Goal: Task Accomplishment & Management: Manage account settings

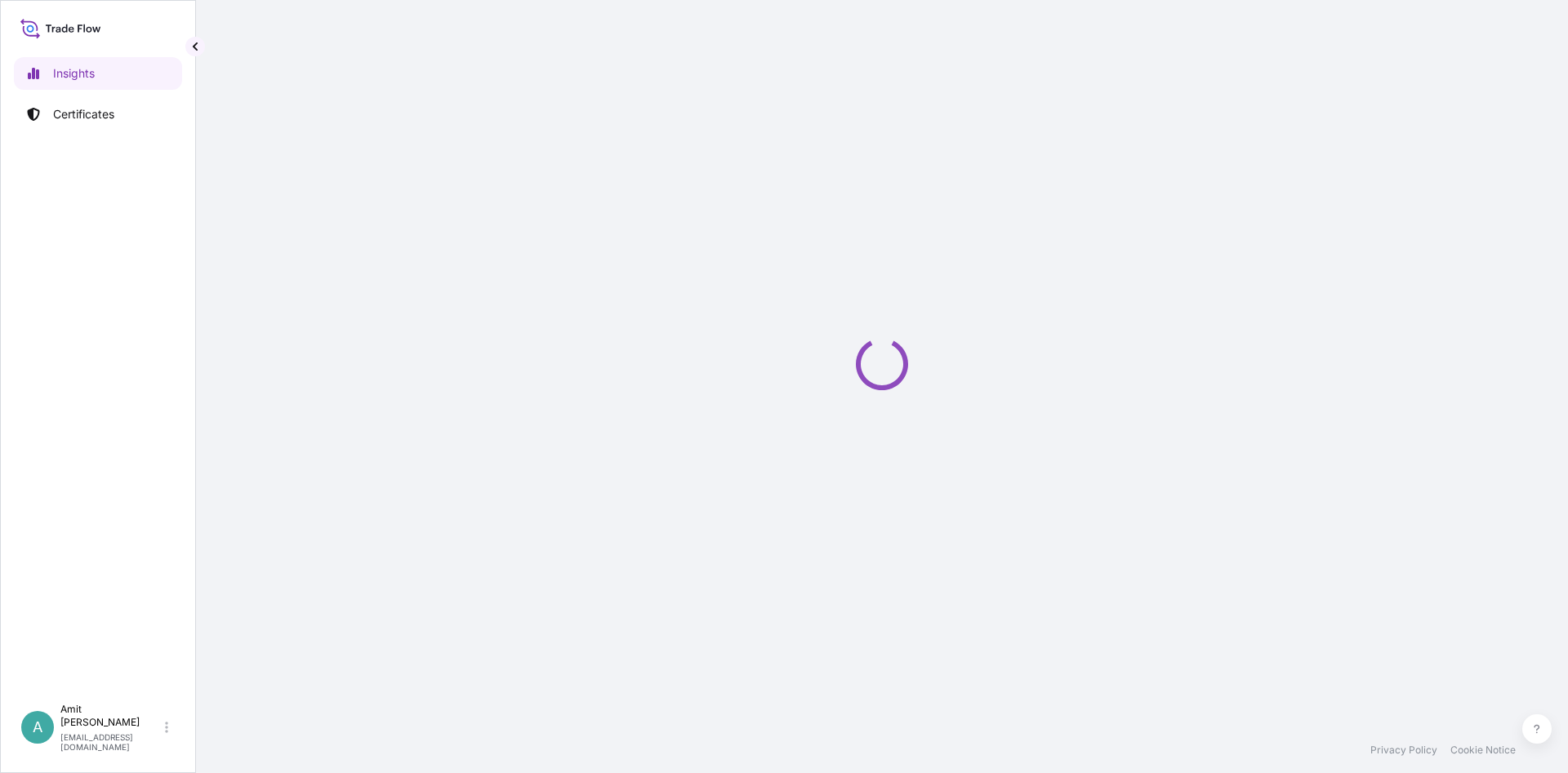
select select "2025"
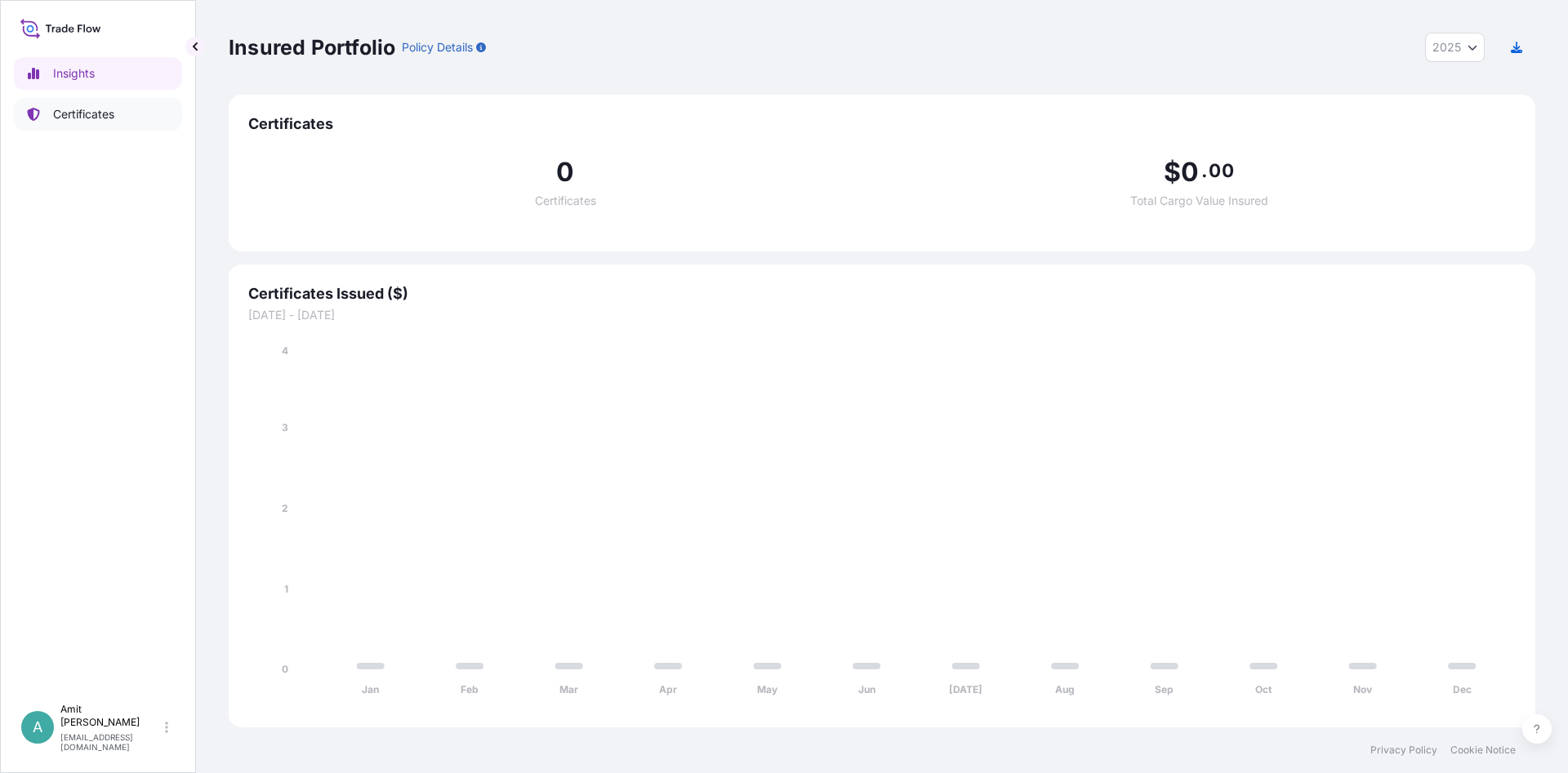
click at [89, 114] on p "Certificates" at bounding box center [84, 114] width 62 height 16
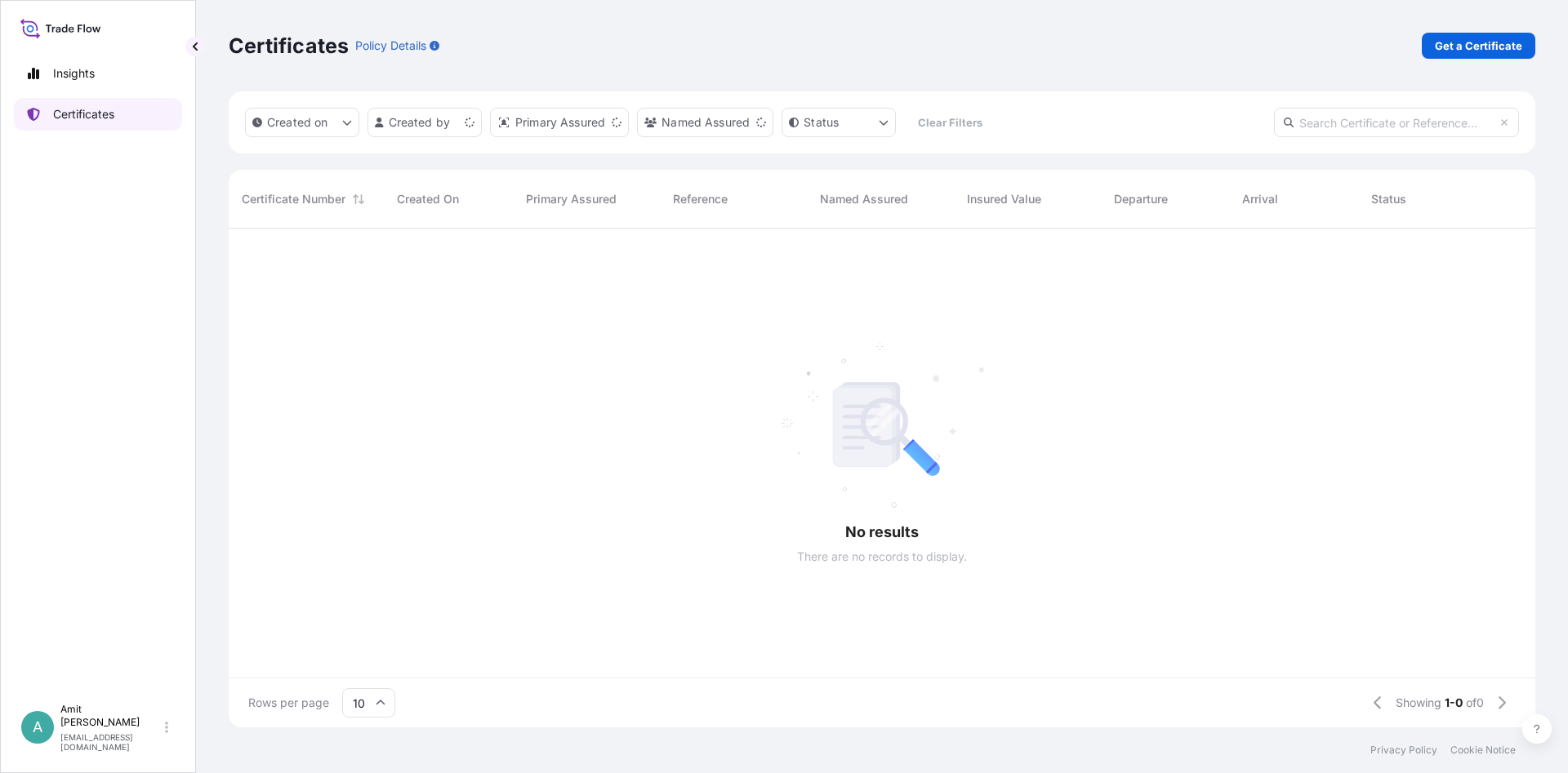
scroll to position [507, 1307]
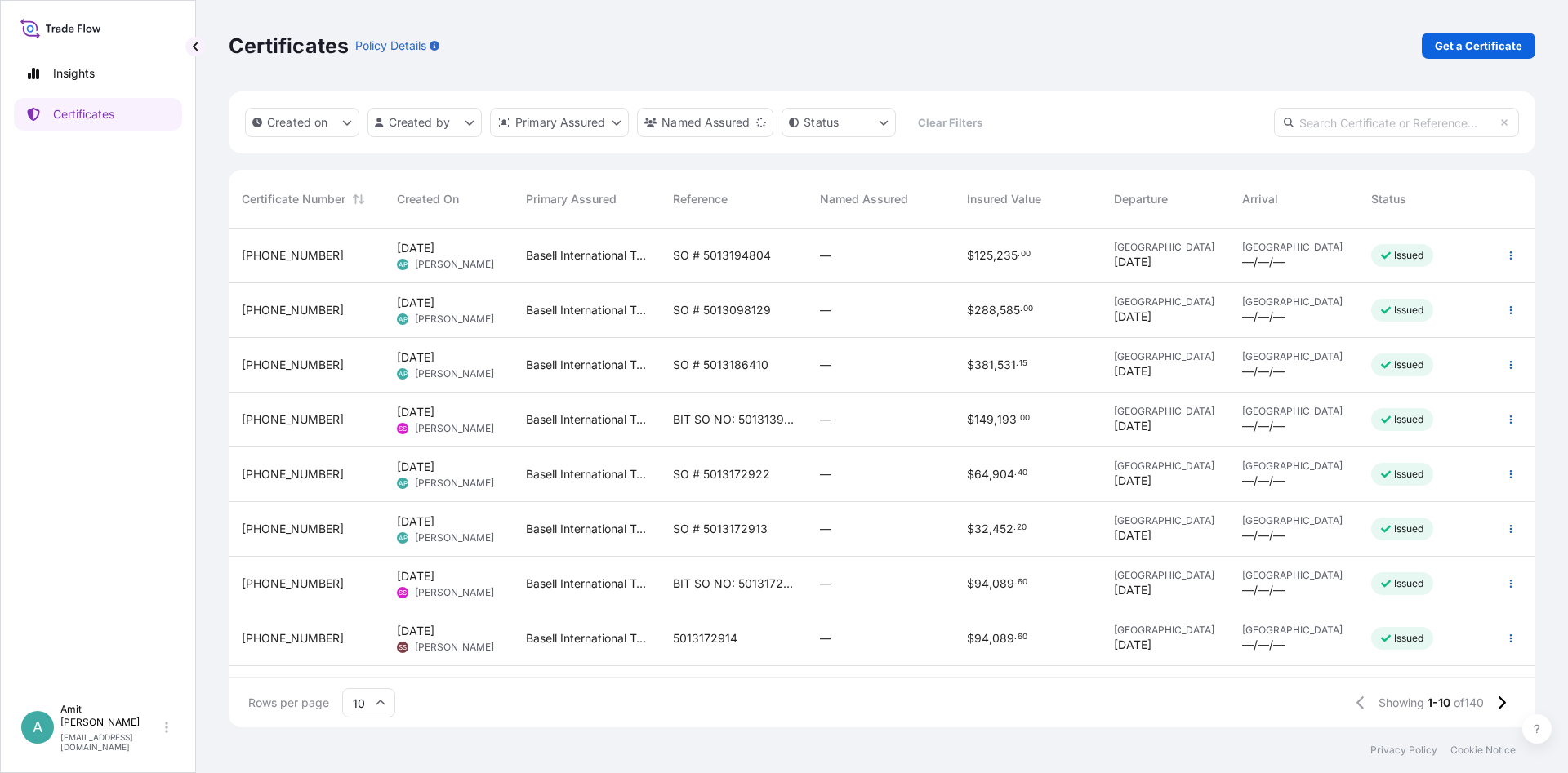
click at [285, 259] on span "[PHONE_NUMBER]" at bounding box center [293, 255] width 102 height 16
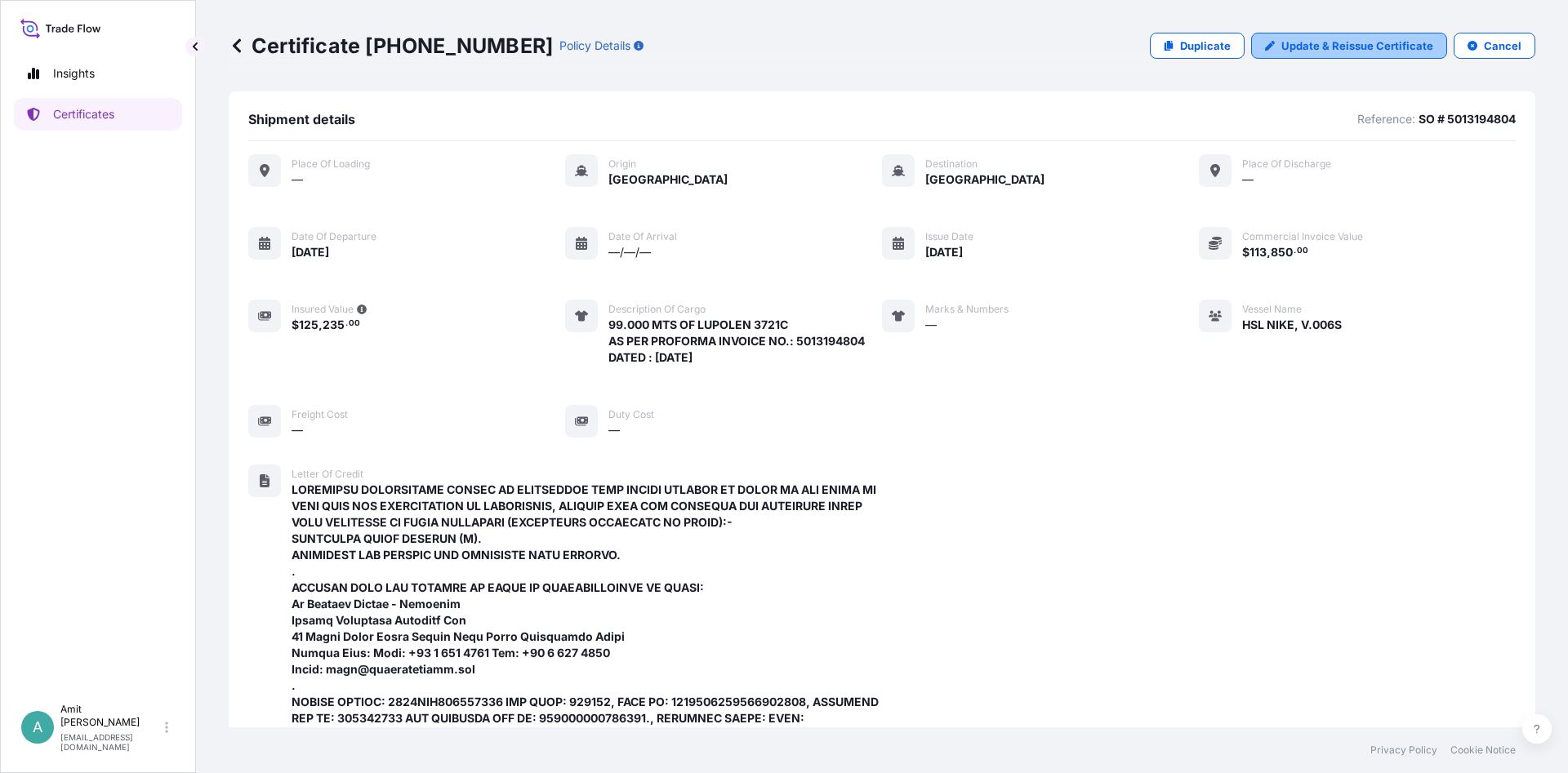
click at [1328, 56] on link "Update & Reissue Certificate" at bounding box center [1349, 46] width 196 height 26
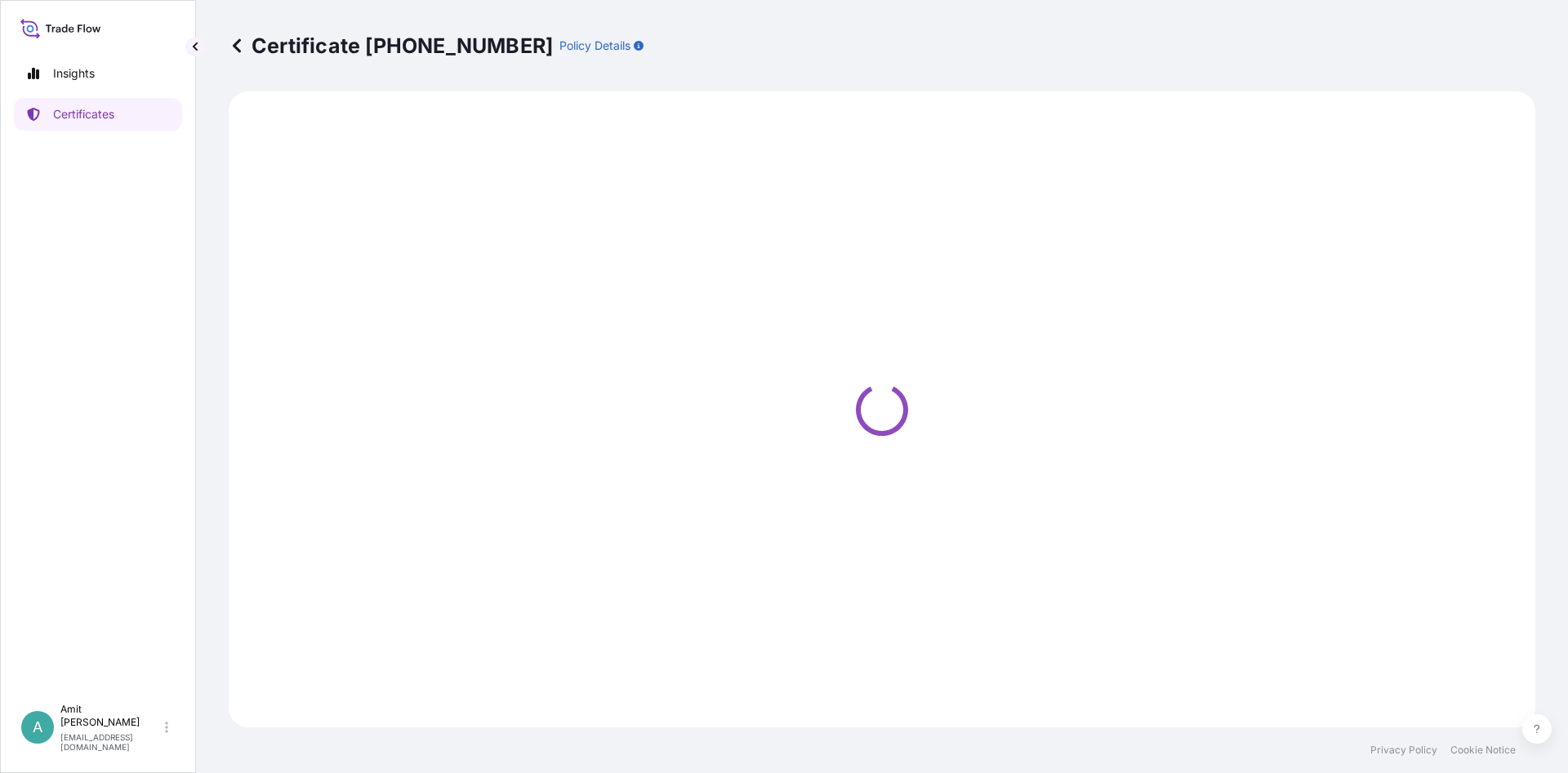
select select "Sea"
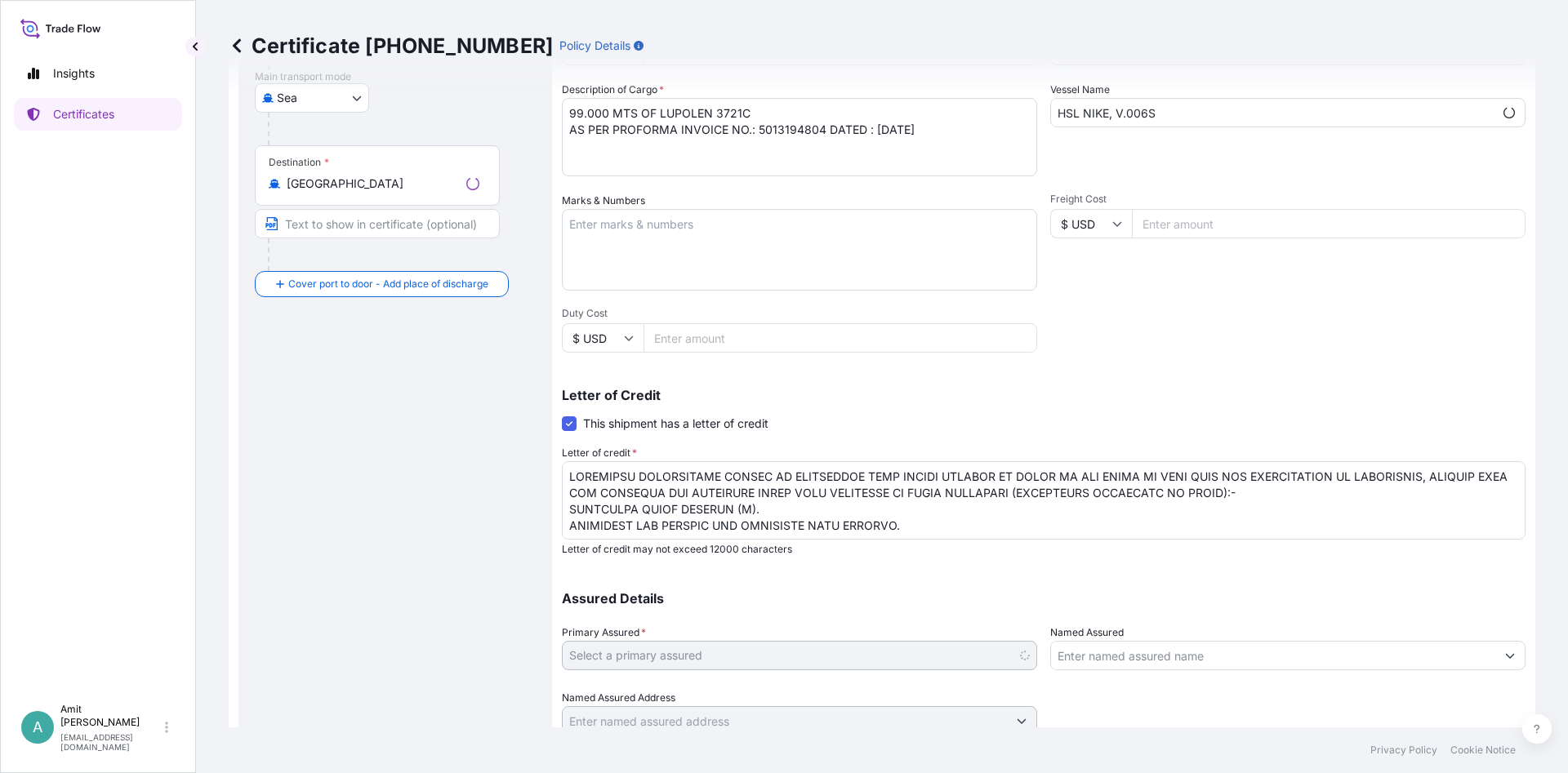
scroll to position [321, 0]
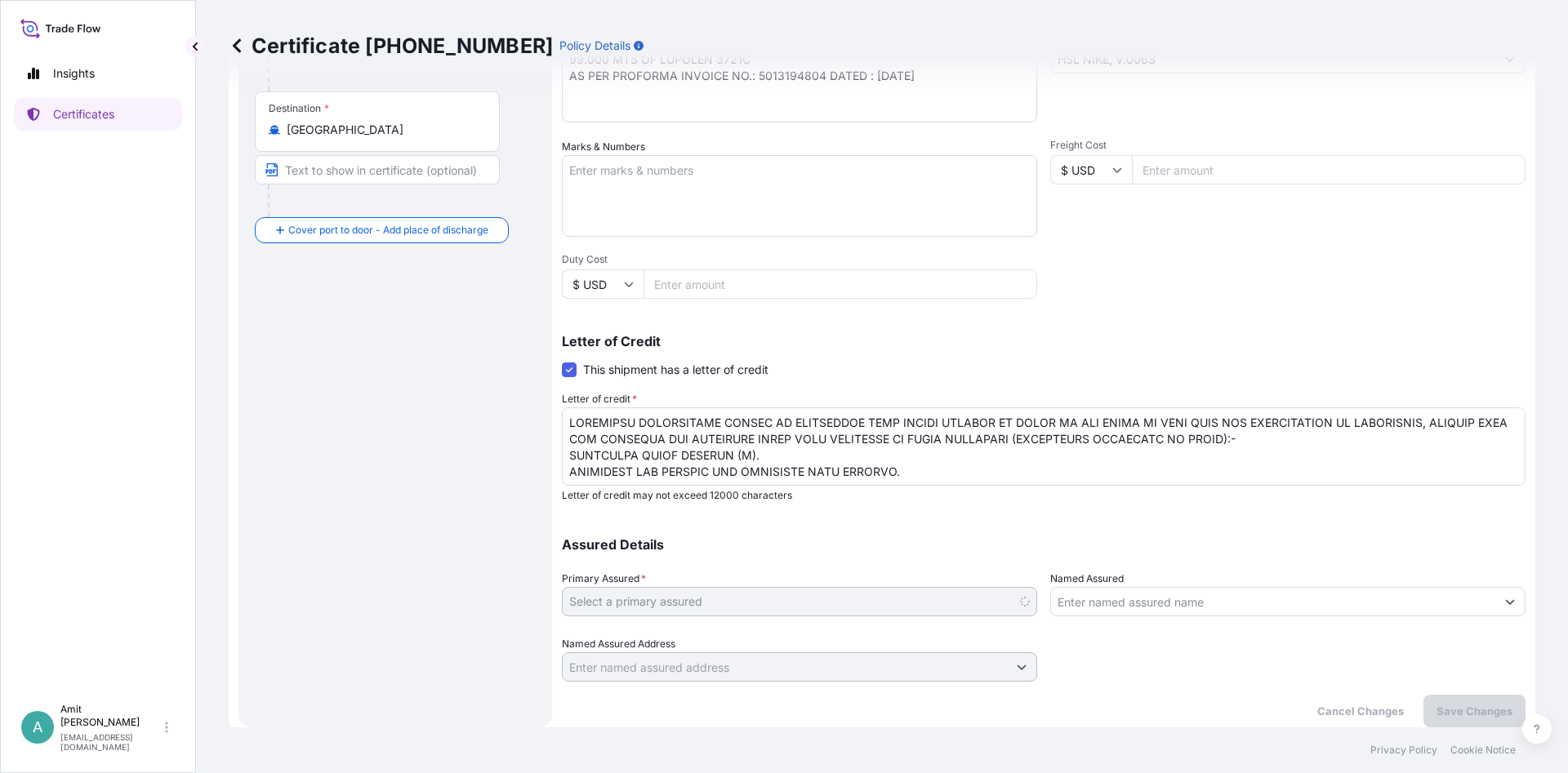
select select "32039"
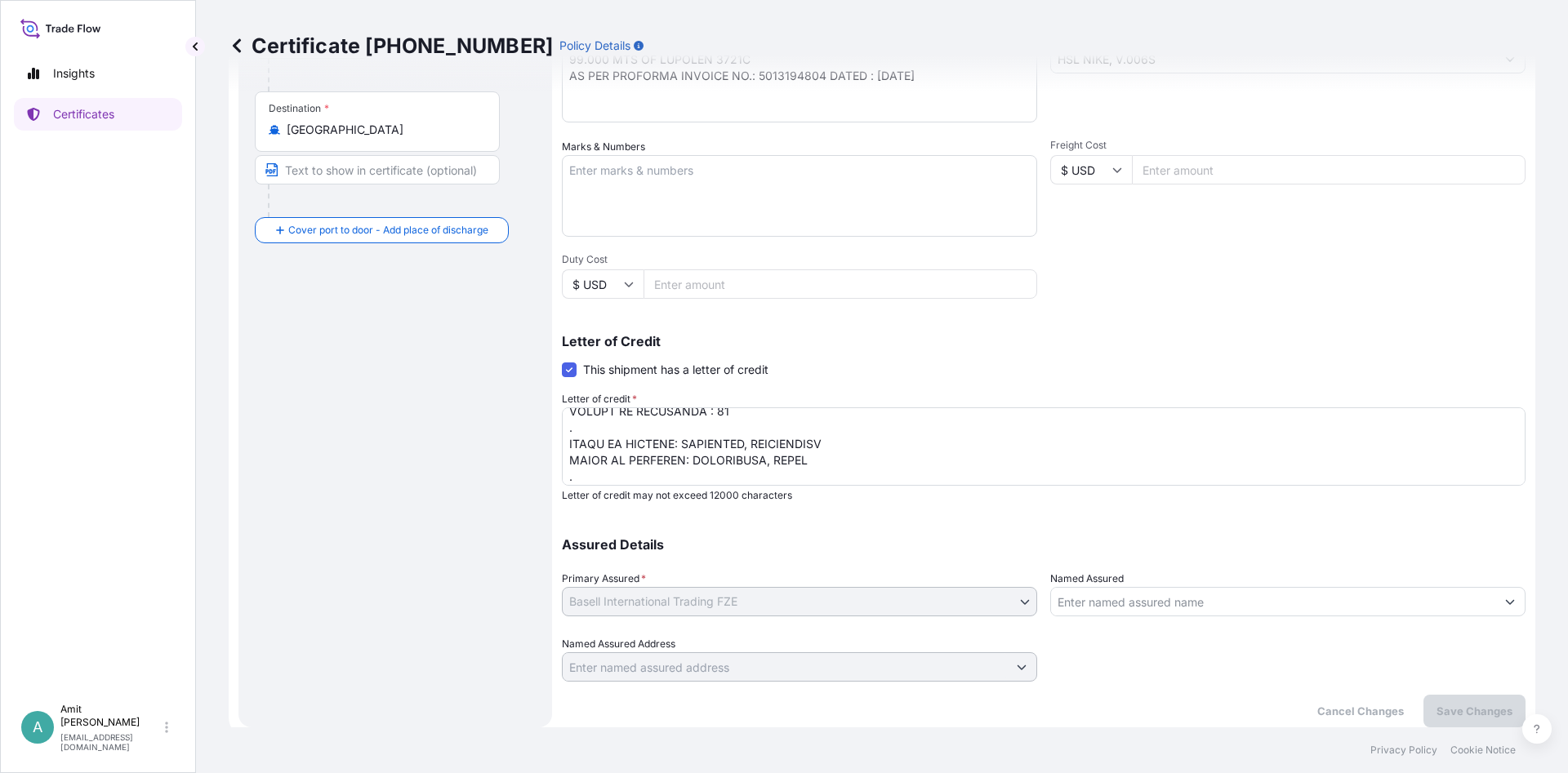
scroll to position [277, 0]
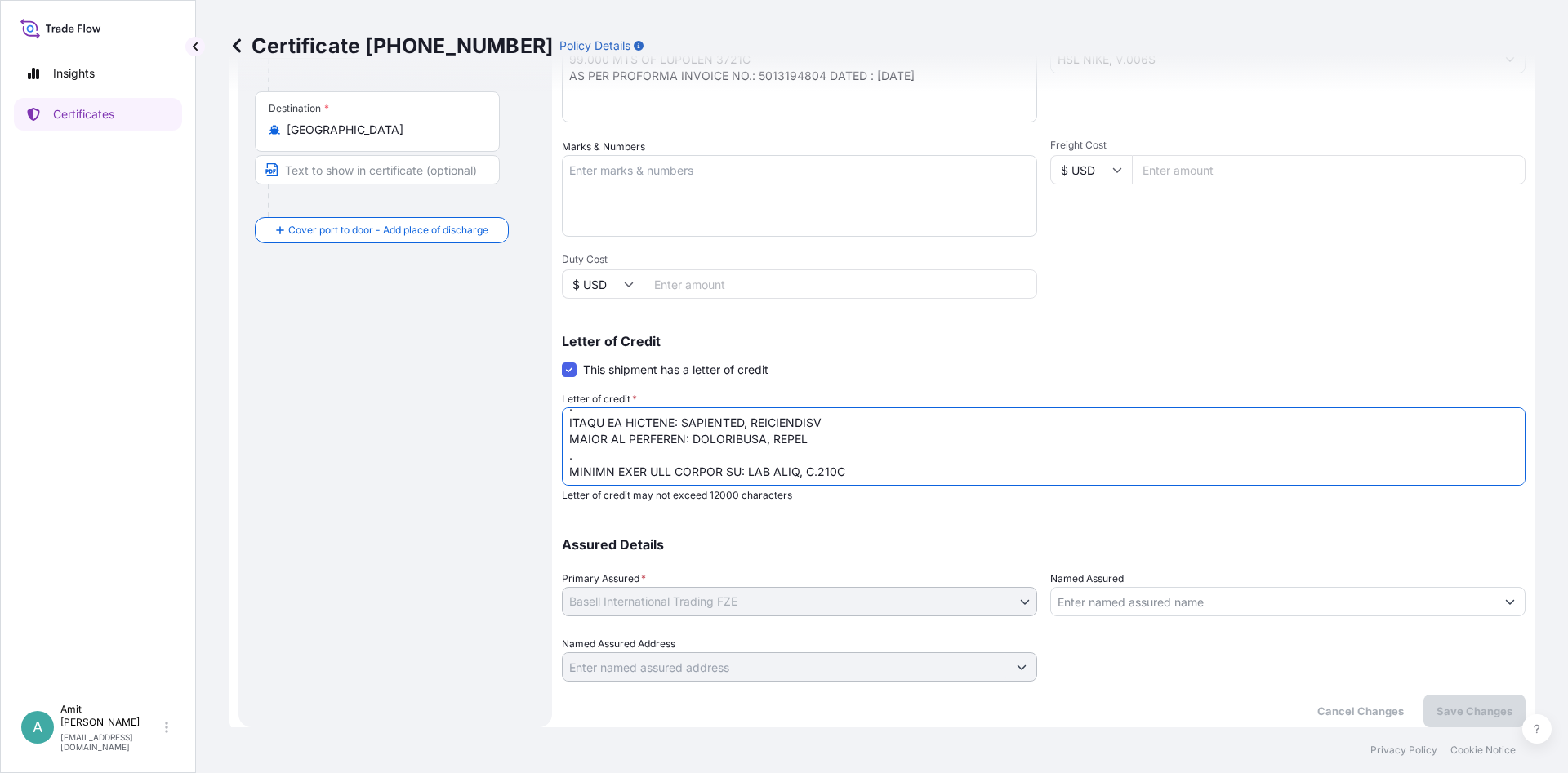
drag, startPoint x: 679, startPoint y: 440, endPoint x: 570, endPoint y: 442, distance: 109.0
click at [570, 442] on textarea "Letter of credit *" at bounding box center [1043, 446] width 963 height 78
type textarea "INSURANCE CERTIFICATE ISSUED IN NEGOTIABLE FORM CLAIMS PAYABLE IN [GEOGRAPHIC_D…"
click at [1505, 717] on p "Save Changes" at bounding box center [1474, 711] width 76 height 16
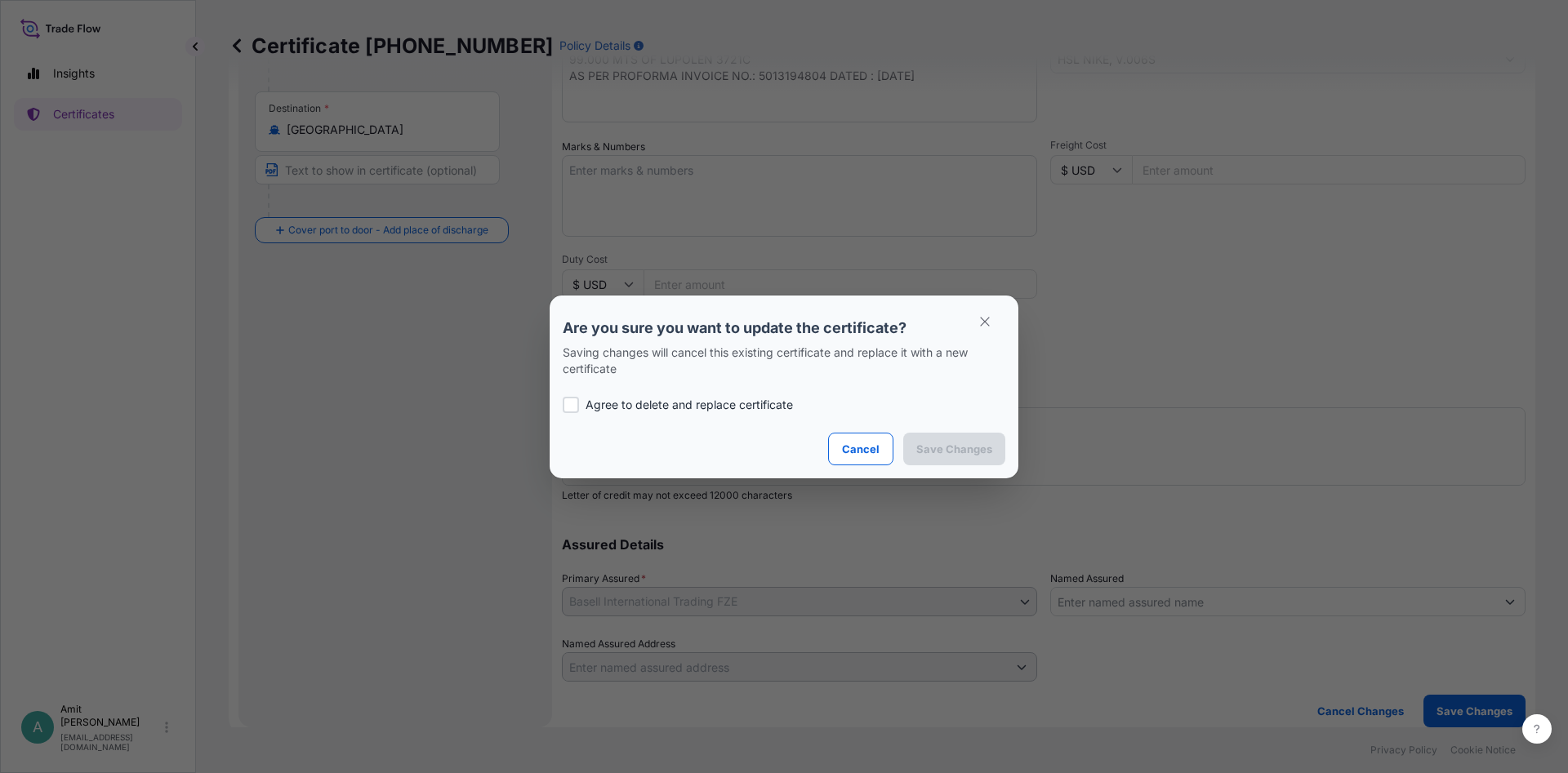
click at [700, 406] on p "Agree to delete and replace certificate" at bounding box center [689, 404] width 207 height 16
checkbox input "true"
click at [941, 449] on p "Save Changes" at bounding box center [954, 448] width 76 height 16
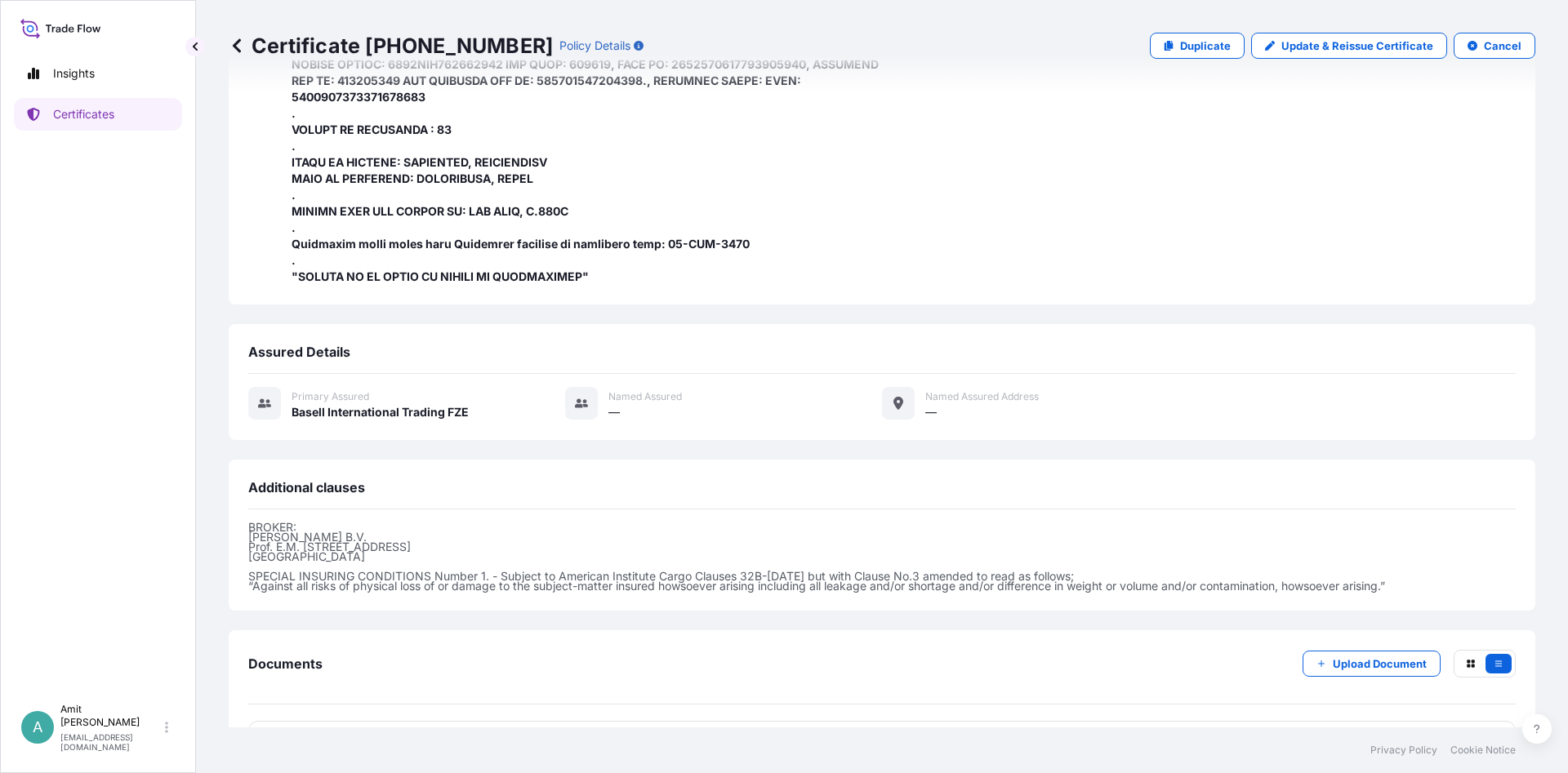
scroll to position [690, 0]
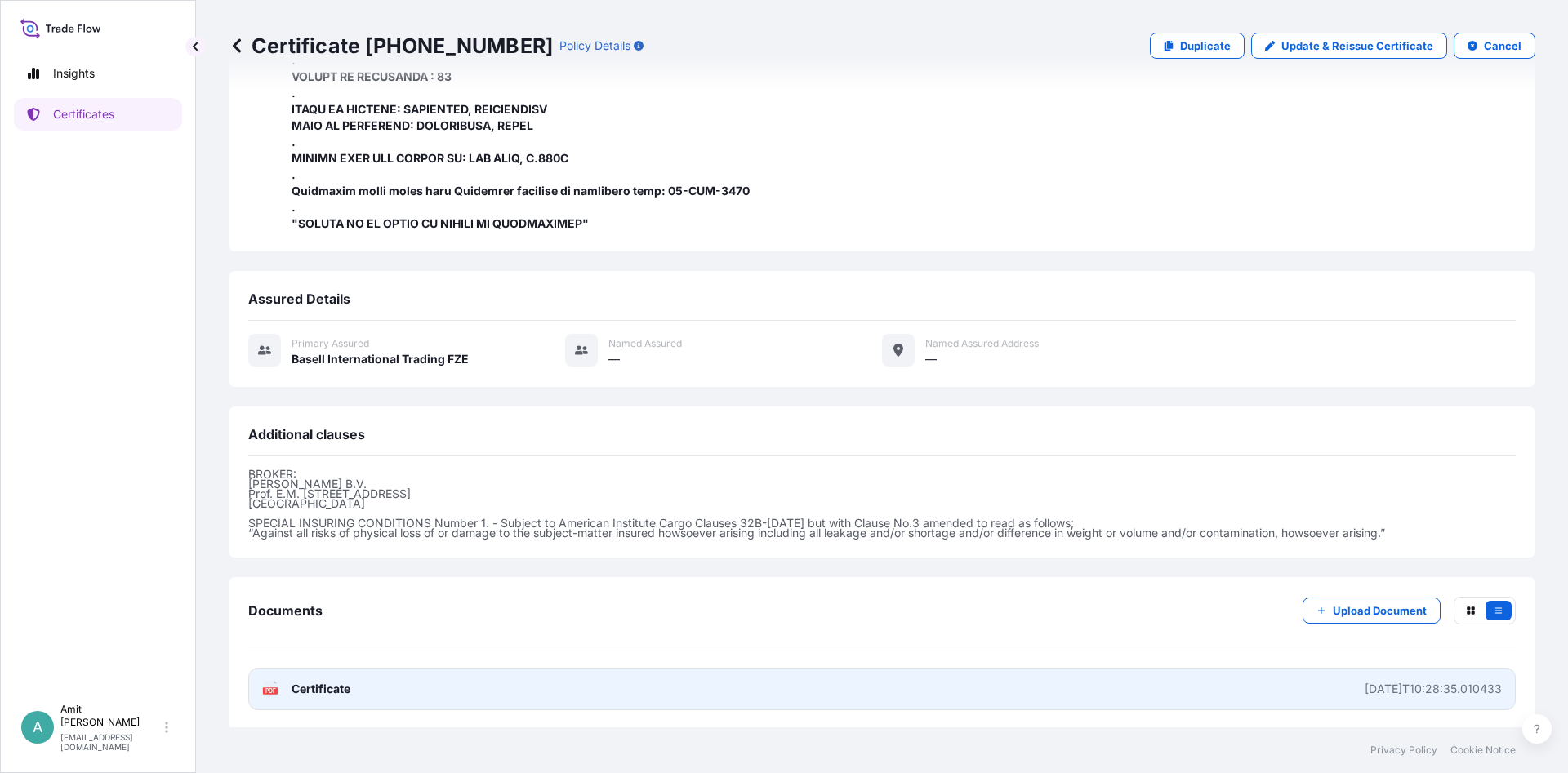
click at [356, 684] on link "PDF Certificate [DATE]T10:28:35.010433" at bounding box center [881, 689] width 1267 height 42
